Goal: Transaction & Acquisition: Purchase product/service

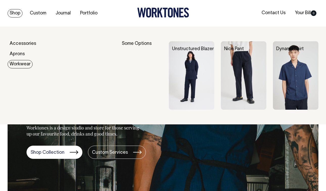
click at [20, 63] on link "Workwear" at bounding box center [20, 64] width 25 height 8
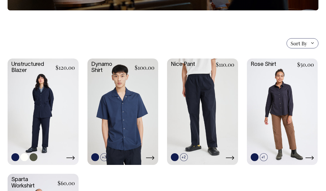
scroll to position [108, 0]
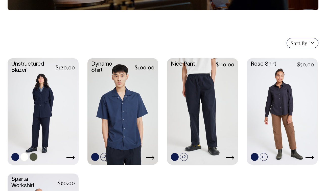
click at [39, 93] on link at bounding box center [43, 110] width 71 height 105
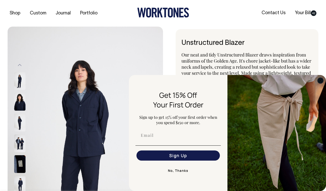
click at [318, 82] on circle "Close dialog" at bounding box center [321, 80] width 6 height 6
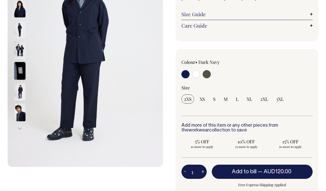
click at [208, 76] on input "radio" at bounding box center [207, 74] width 8 height 8
radio input "true"
select select "Olive"
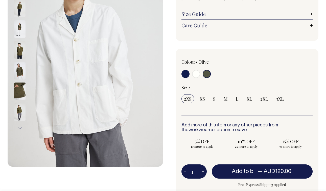
click at [205, 70] on input "radio" at bounding box center [207, 74] width 8 height 8
click at [208, 75] on input "radio" at bounding box center [207, 74] width 8 height 8
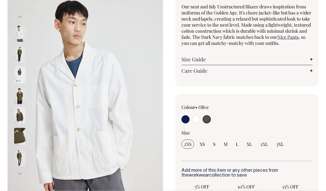
scroll to position [48, 0]
click at [207, 120] on input "radio" at bounding box center [207, 119] width 8 height 8
click at [21, 90] on img at bounding box center [19, 95] width 11 height 18
